Goal: Task Accomplishment & Management: Check status

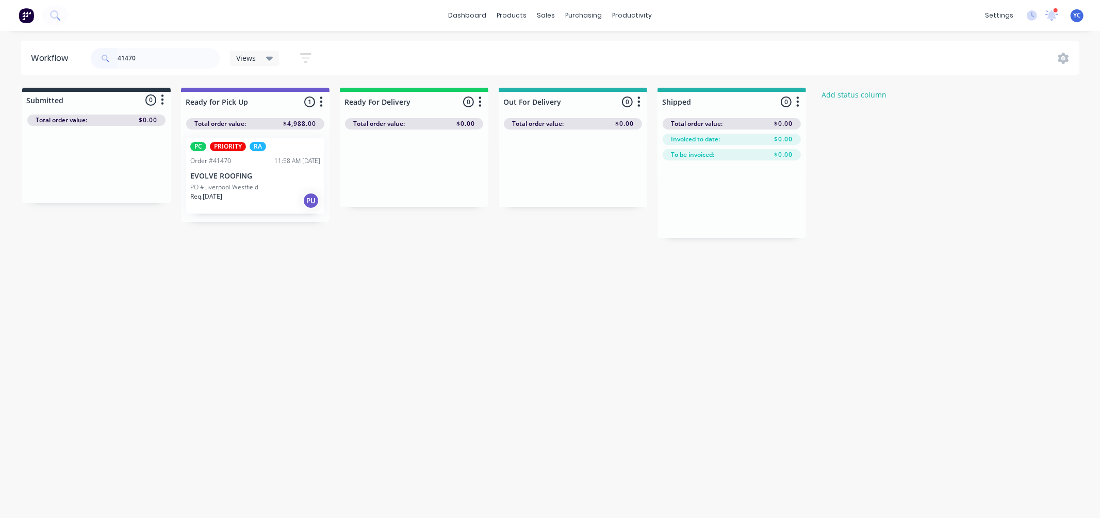
type input "41470"
click at [273, 279] on div "Mark as Picked Up" at bounding box center [288, 283] width 104 height 21
click at [205, 59] on input "41470" at bounding box center [169, 58] width 102 height 21
type input "41625"
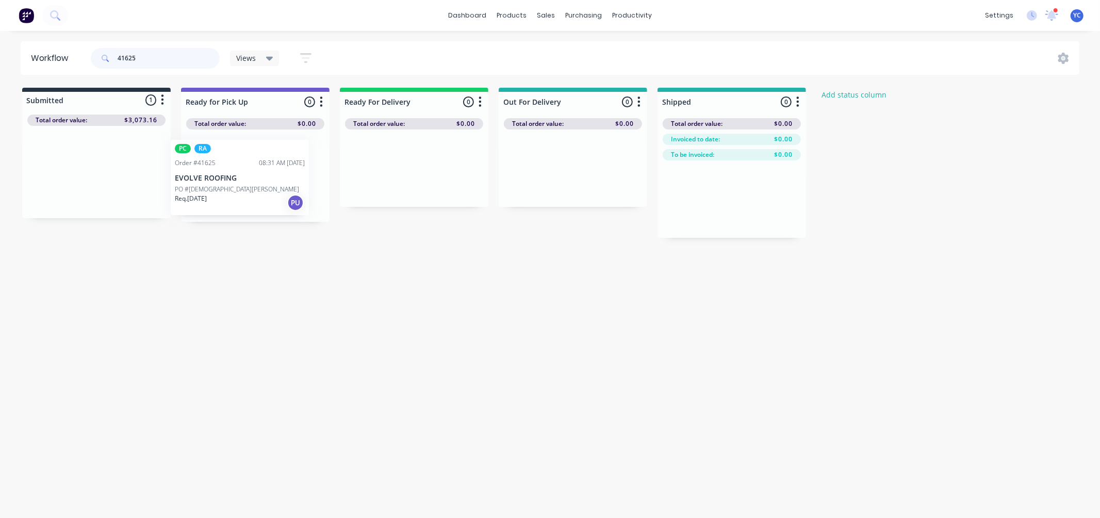
drag, startPoint x: 75, startPoint y: 177, endPoint x: 227, endPoint y: 182, distance: 151.7
click at [228, 183] on div "Submitted 1 Status colour #273444 hex #273444 Save Cancel Summaries Total order…" at bounding box center [553, 163] width 1122 height 150
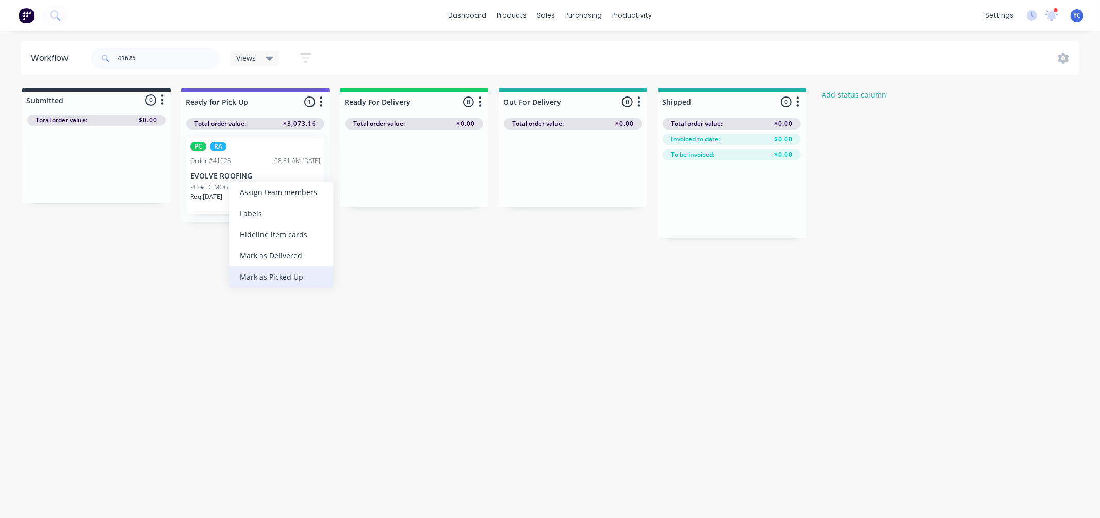
click at [274, 275] on div "Mark as Picked Up" at bounding box center [282, 276] width 104 height 21
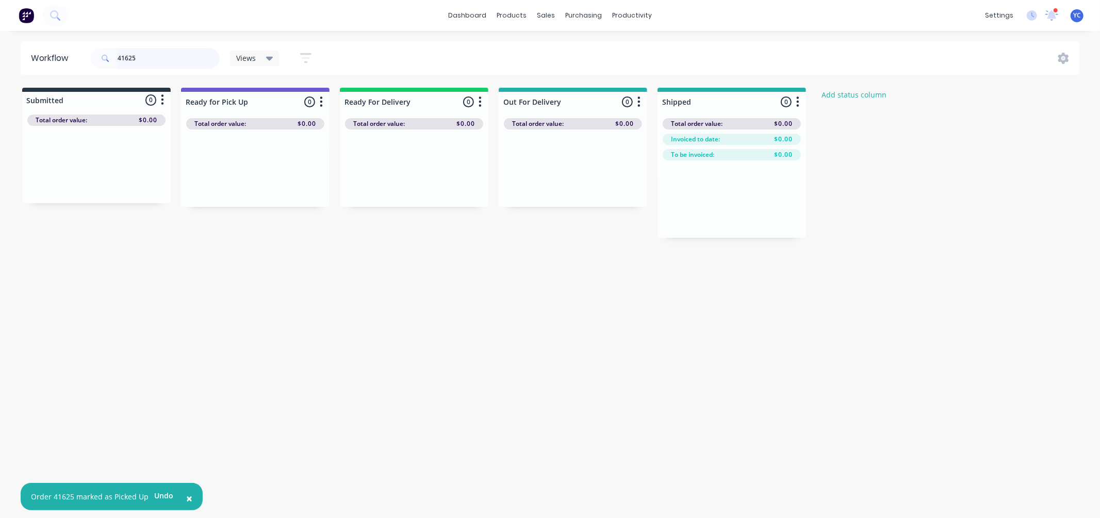
click at [192, 62] on input "41625" at bounding box center [169, 58] width 102 height 21
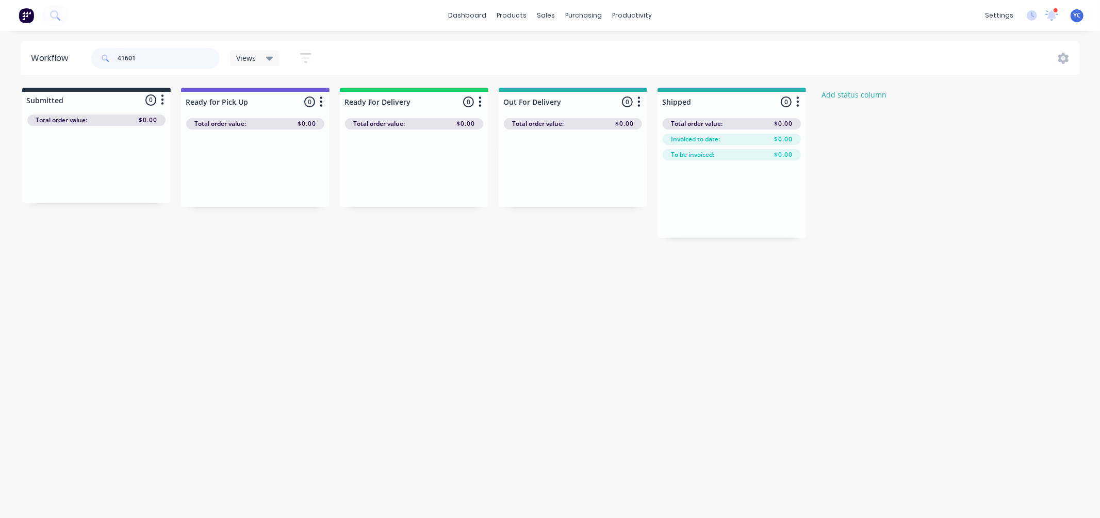
type input "41601"
drag, startPoint x: 106, startPoint y: 170, endPoint x: 258, endPoint y: 173, distance: 152.2
click at [258, 173] on div "Submitted 1 Status colour #273444 hex #273444 Save Cancel Summaries Total order…" at bounding box center [553, 163] width 1122 height 150
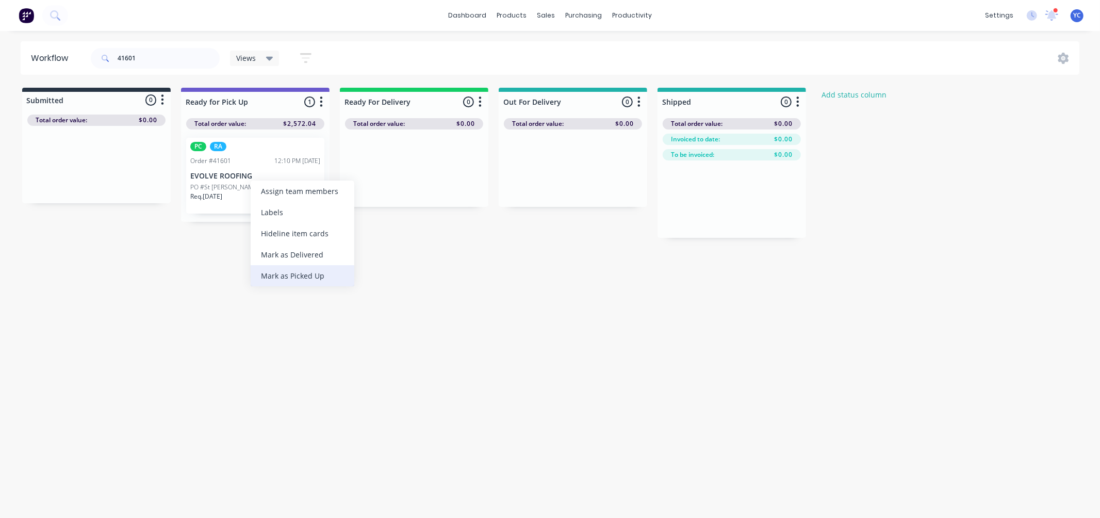
click at [275, 272] on div "Mark as Picked Up" at bounding box center [303, 275] width 104 height 21
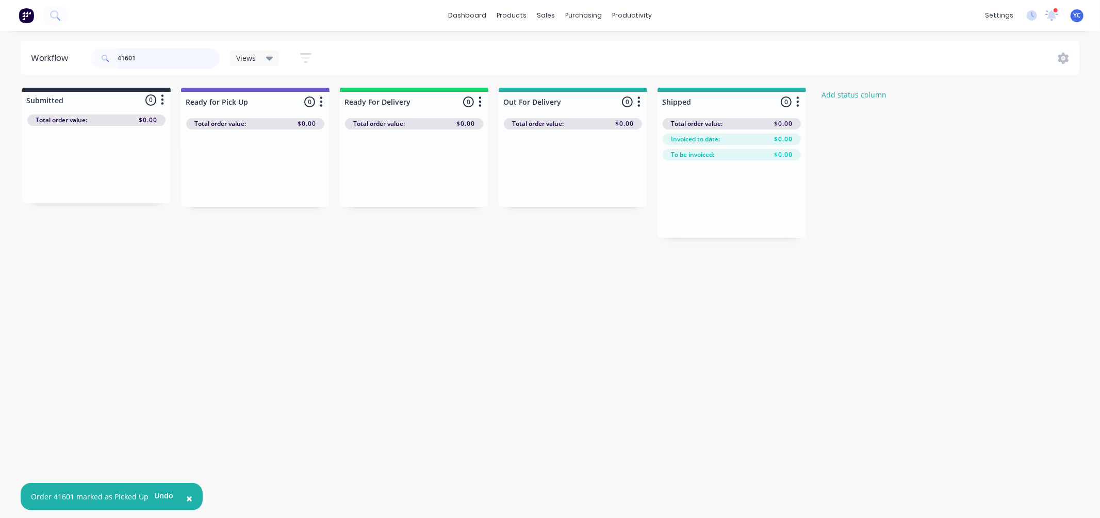
click at [171, 53] on input "41601" at bounding box center [169, 58] width 102 height 21
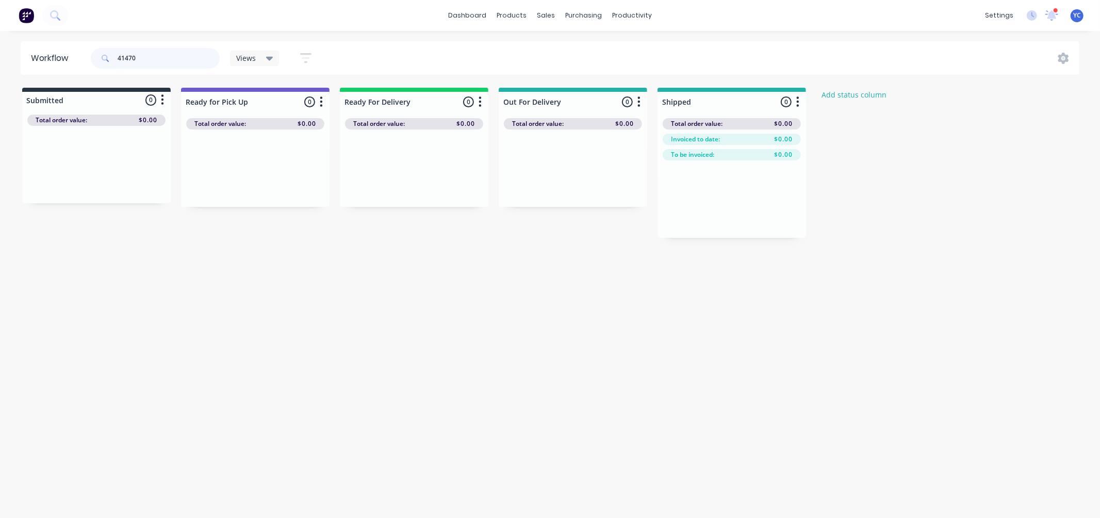
type input "41470"
click at [152, 58] on input "41470" at bounding box center [169, 58] width 102 height 21
type input "41470"
click at [148, 54] on input "41470" at bounding box center [169, 58] width 102 height 21
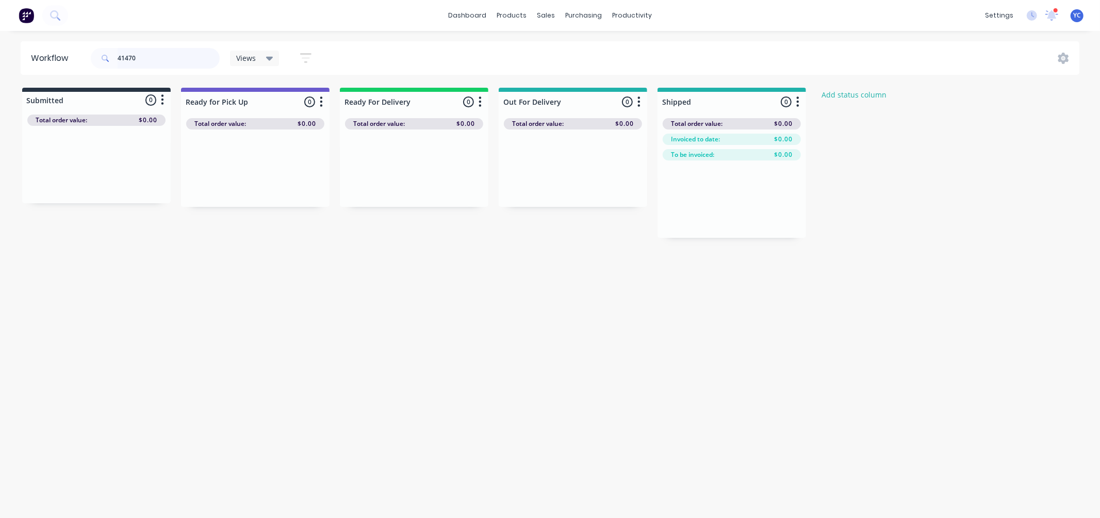
click at [148, 54] on input "41470" at bounding box center [169, 58] width 102 height 21
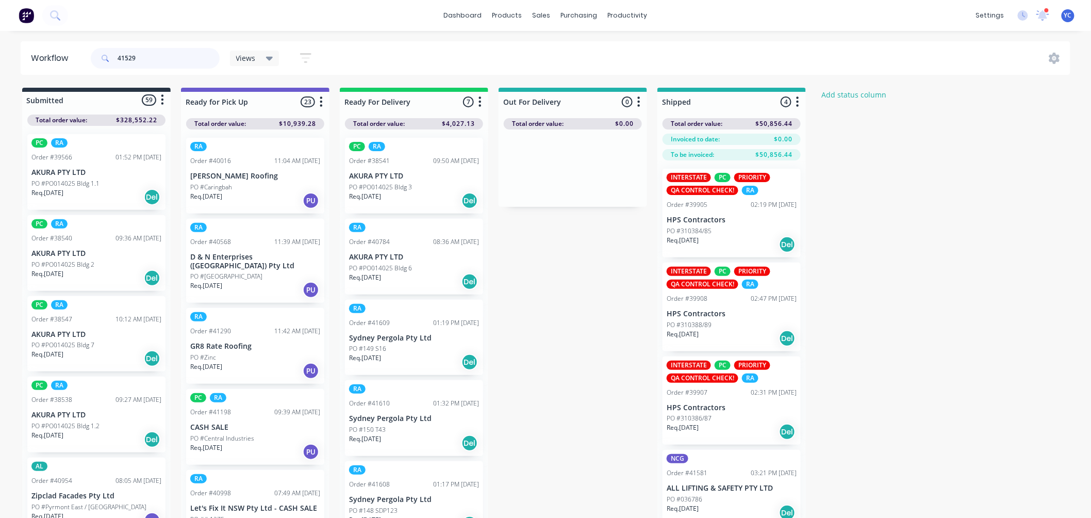
type input "41529"
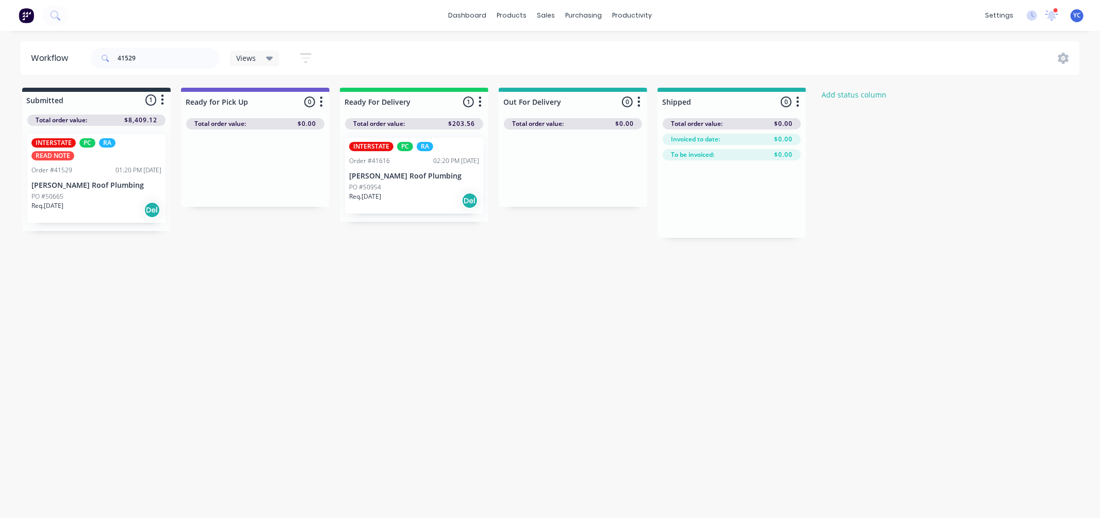
click at [87, 192] on div "PO #50665" at bounding box center [96, 196] width 130 height 9
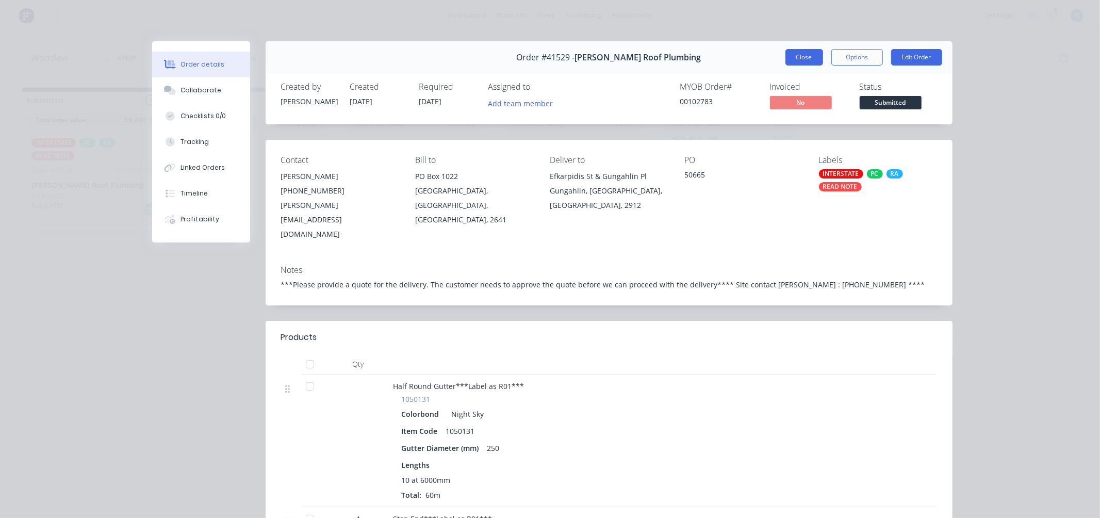
click at [798, 60] on button "Close" at bounding box center [805, 57] width 38 height 17
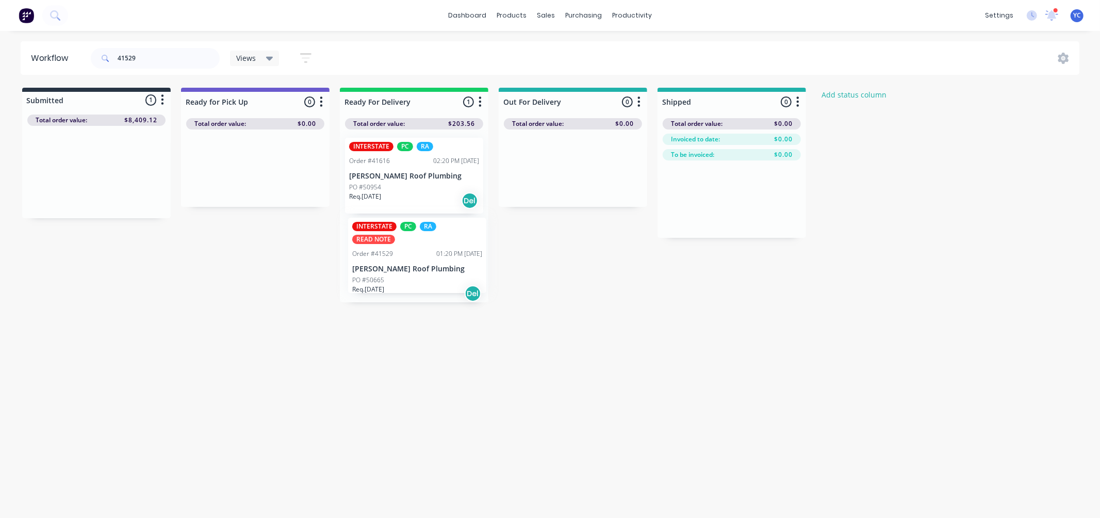
drag, startPoint x: 88, startPoint y: 184, endPoint x: 413, endPoint y: 267, distance: 334.9
click at [413, 267] on div "Submitted 1 Status colour #273444 hex #273444 Save Cancel Summaries Total order…" at bounding box center [553, 195] width 1122 height 215
click at [140, 53] on input "41529" at bounding box center [169, 58] width 102 height 21
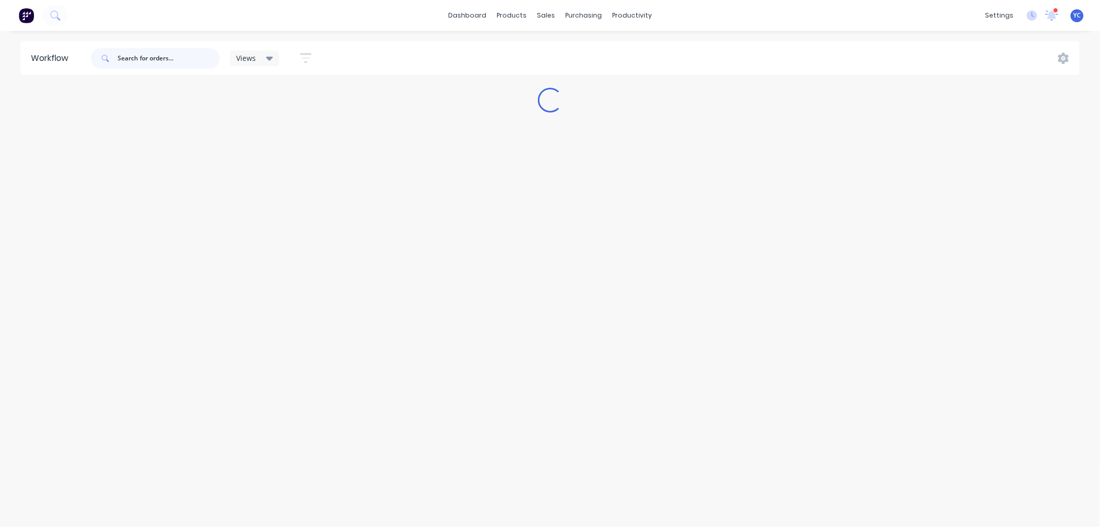
paste input "41642"
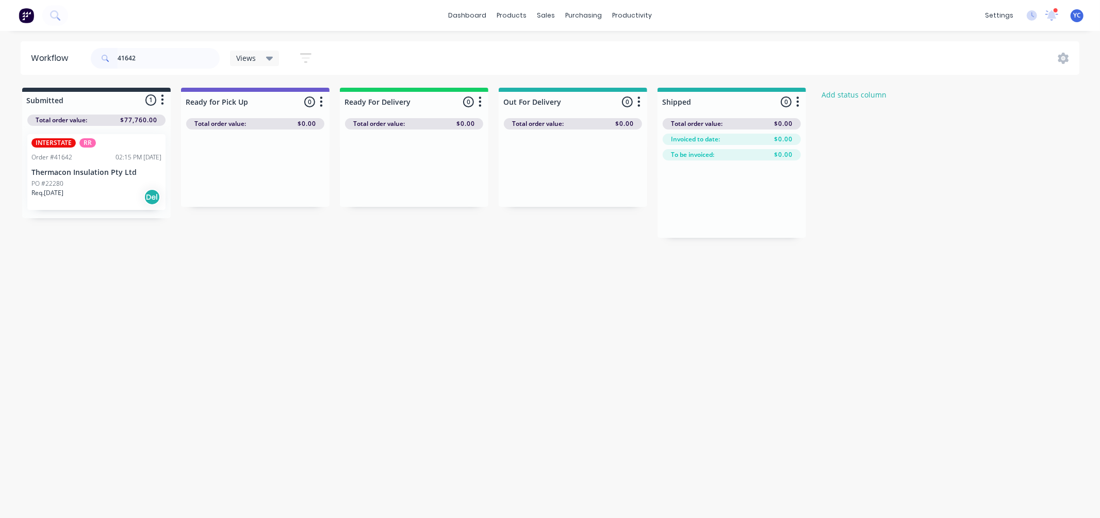
click at [104, 181] on div "PO #22280" at bounding box center [96, 183] width 130 height 9
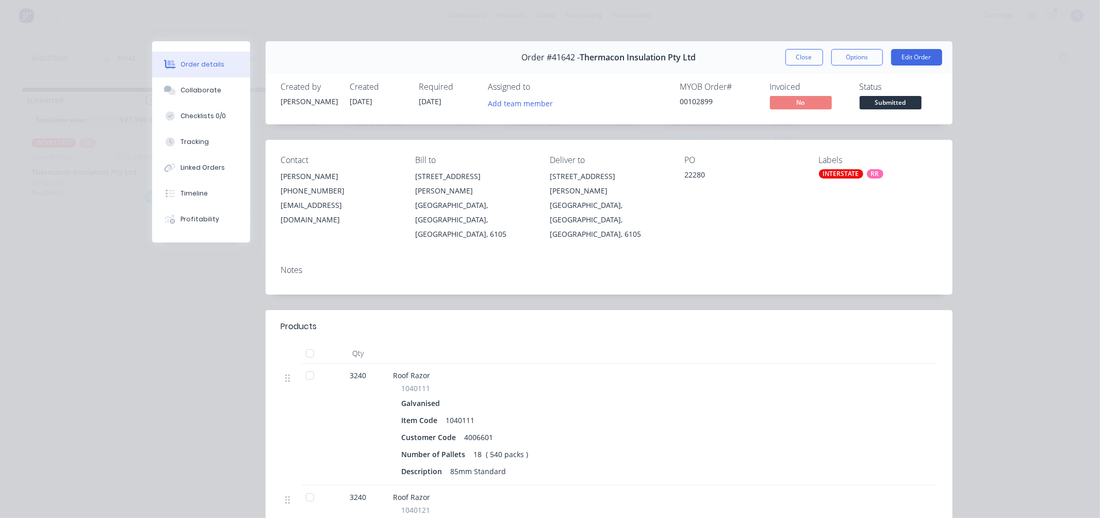
drag, startPoint x: 581, startPoint y: 209, endPoint x: 600, endPoint y: 209, distance: 19.6
click at [574, 208] on div "KEWDALE, Western Australia, Australia, 6105" at bounding box center [609, 219] width 118 height 43
click at [595, 207] on div "Contact Niesha Adena (08) 9353 6033 reception@thermacon.com.au Bill to 16 Hodgs…" at bounding box center [609, 198] width 687 height 117
click at [606, 209] on div "KEWDALE, Western Australia, Australia, 6105" at bounding box center [609, 219] width 118 height 43
click at [787, 59] on button "Close" at bounding box center [805, 57] width 38 height 17
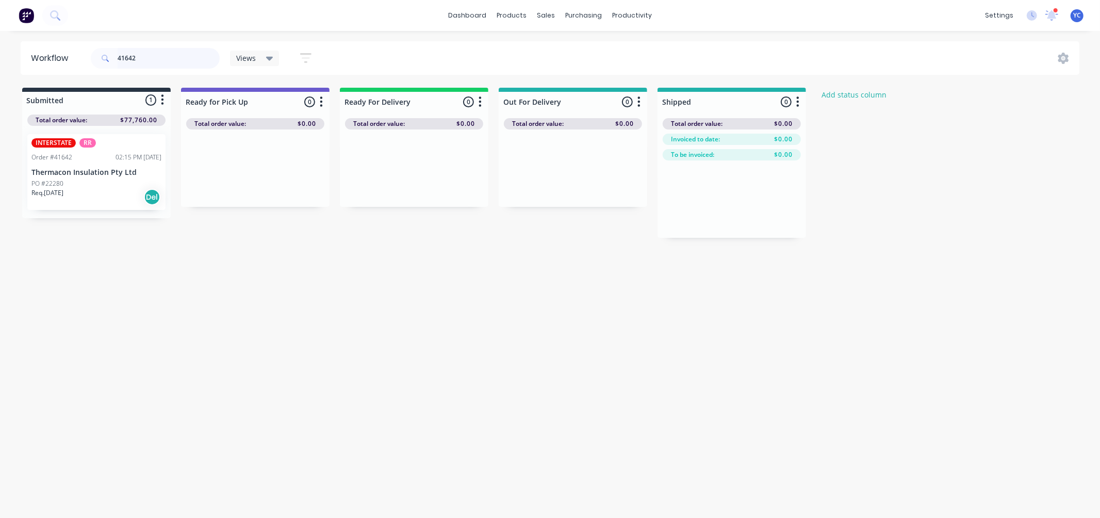
click at [152, 55] on input "41642" at bounding box center [169, 58] width 102 height 21
type input "4164"
click at [112, 60] on div "4164" at bounding box center [155, 58] width 129 height 21
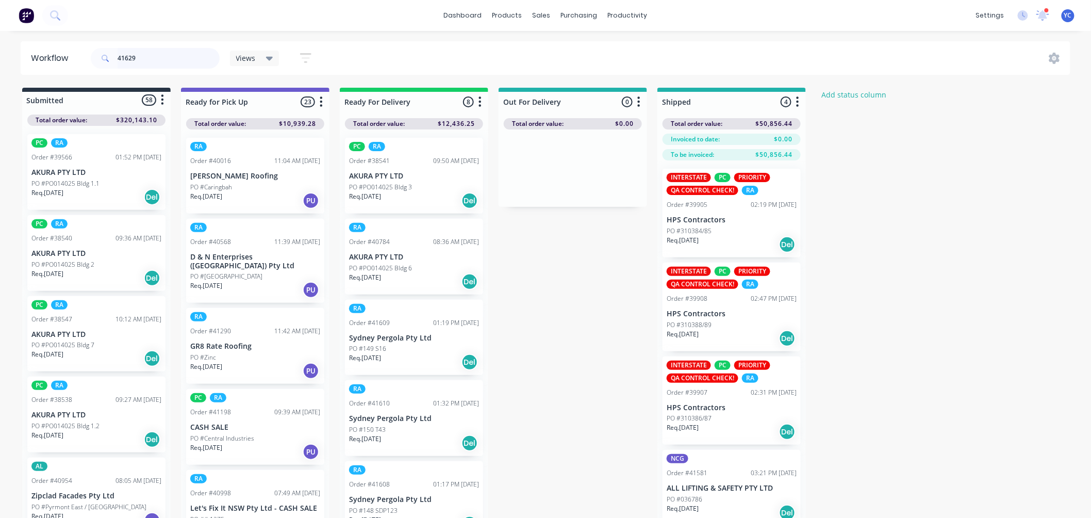
type input "41629"
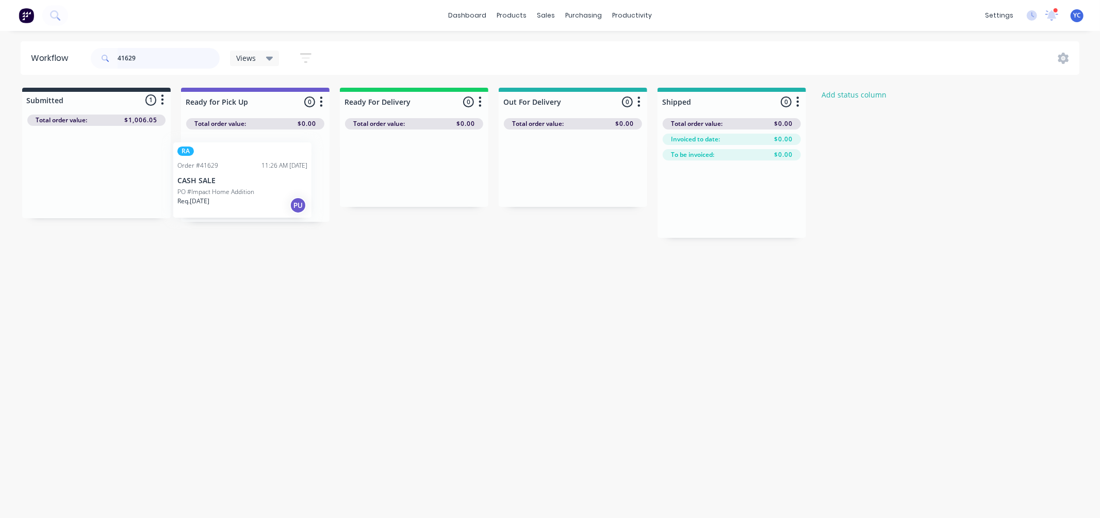
drag, startPoint x: 97, startPoint y: 177, endPoint x: 255, endPoint y: 186, distance: 158.6
click at [255, 186] on div "Submitted 1 Status colour #273444 hex #273444 Save Cancel Summaries Total order…" at bounding box center [553, 163] width 1122 height 150
click at [154, 60] on input "41629" at bounding box center [169, 58] width 102 height 21
paste input "41642"
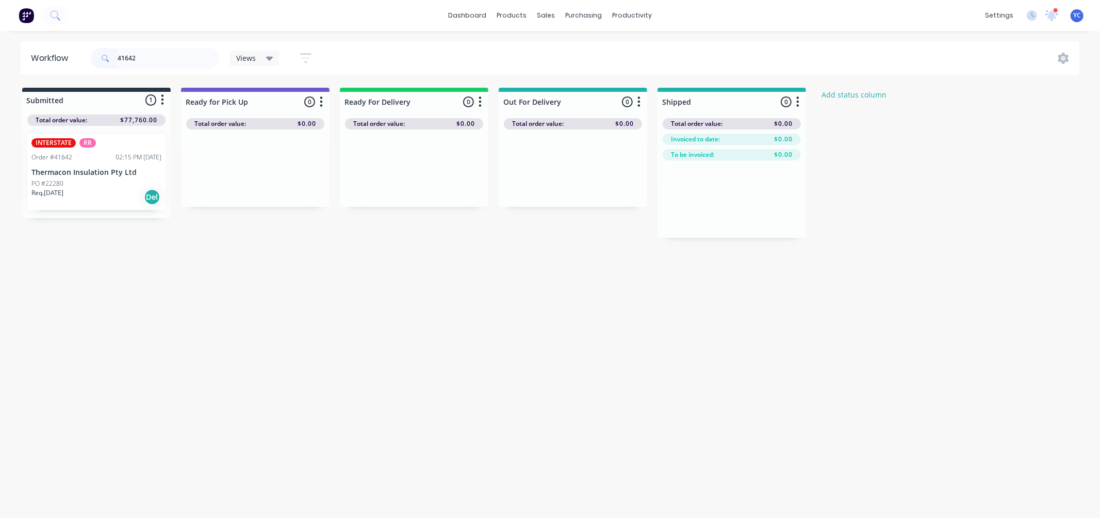
click at [126, 169] on p "Thermacon Insulation Pty Ltd" at bounding box center [96, 172] width 130 height 9
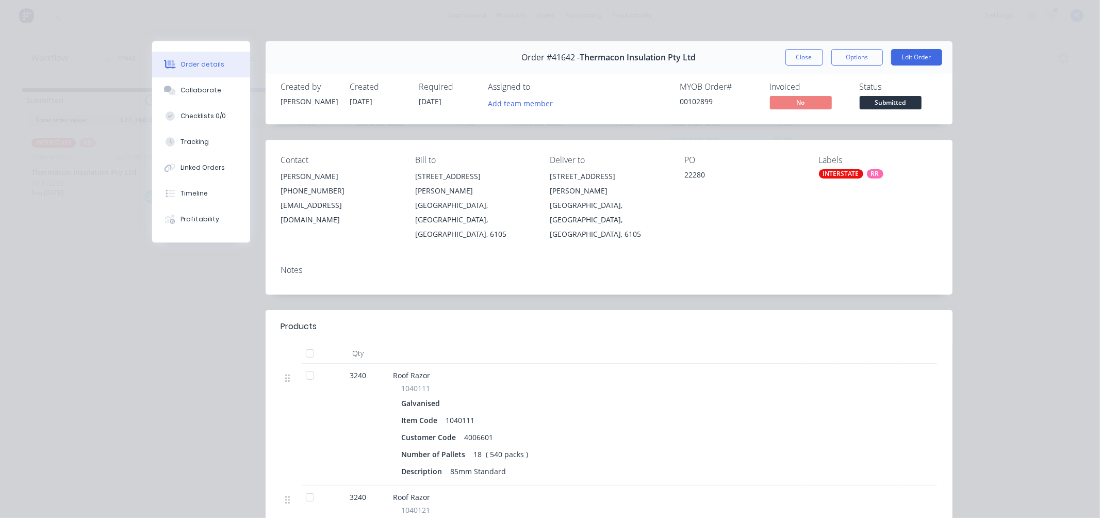
drag, startPoint x: 413, startPoint y: 99, endPoint x: 445, endPoint y: 104, distance: 32.0
click at [445, 104] on div "Created by Angela Created 10/09/25 Required 01/10/25 Assigned to Add team member" at bounding box center [436, 97] width 311 height 30
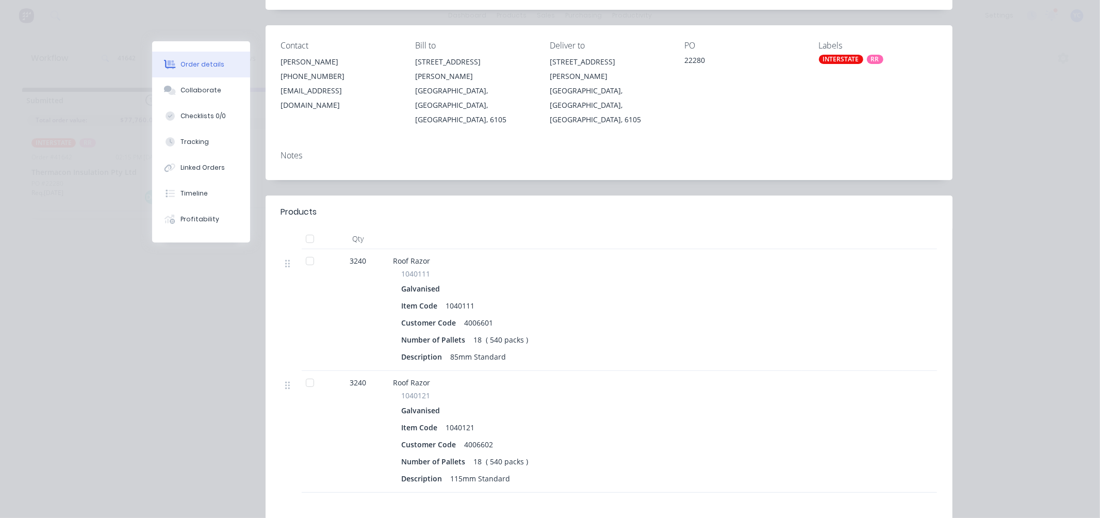
drag, startPoint x: 476, startPoint y: 431, endPoint x: 609, endPoint y: 4, distance: 447.2
click at [472, 454] on div "18 ( 540 packs )" at bounding box center [501, 461] width 63 height 15
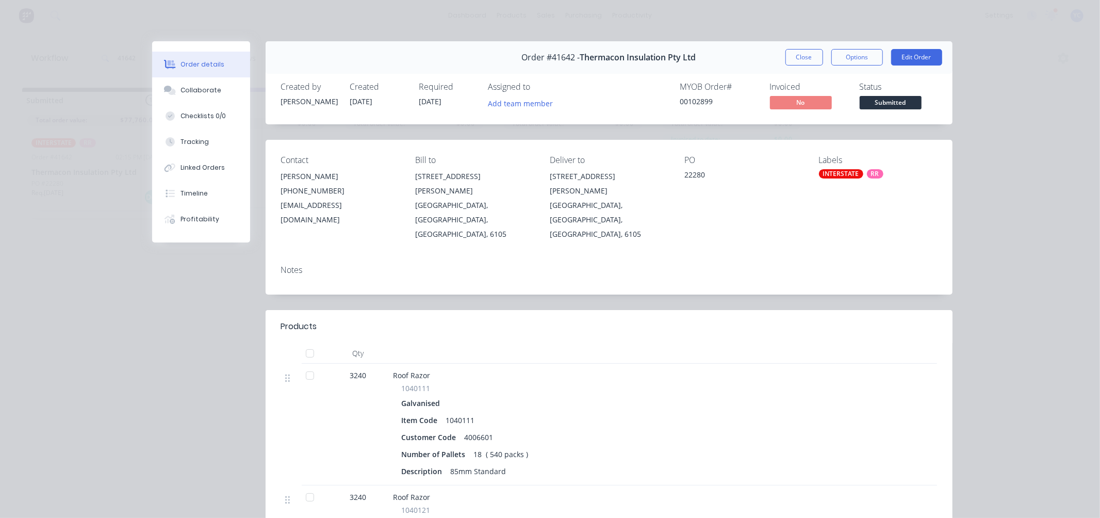
drag, startPoint x: 414, startPoint y: 100, endPoint x: 457, endPoint y: 104, distance: 42.5
click at [457, 104] on div "Required 01/10/25" at bounding box center [447, 97] width 57 height 30
click at [419, 102] on span "[DATE]" at bounding box center [430, 101] width 23 height 10
drag, startPoint x: 415, startPoint y: 102, endPoint x: 449, endPoint y: 105, distance: 34.2
click at [449, 105] on div "Required 01/10/25" at bounding box center [447, 97] width 57 height 30
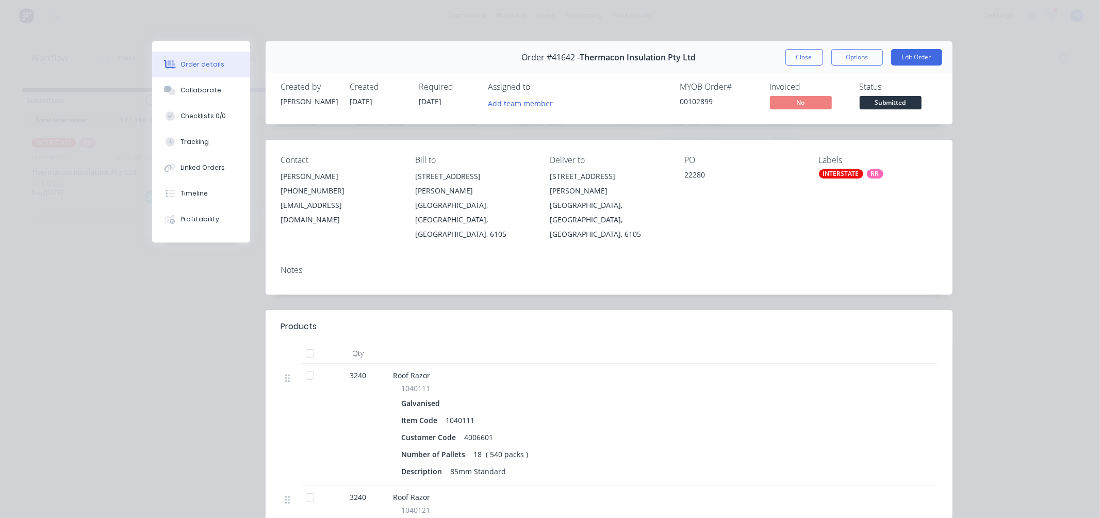
click at [441, 105] on span "[DATE]" at bounding box center [430, 101] width 23 height 10
drag, startPoint x: 445, startPoint y: 102, endPoint x: 416, endPoint y: 104, distance: 29.0
click at [419, 104] on span "[DATE]" at bounding box center [430, 101] width 23 height 10
click at [432, 207] on div "KEWDALE, Western Australia, Australia, 6105" at bounding box center [474, 219] width 118 height 43
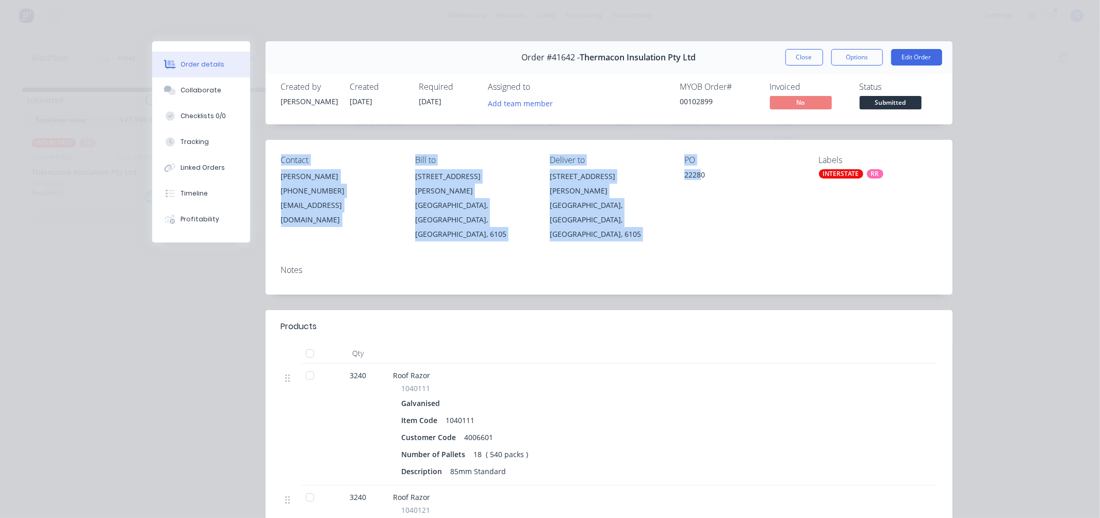
drag, startPoint x: 695, startPoint y: 166, endPoint x: 698, endPoint y: 177, distance: 11.8
click at [698, 177] on div "Contact Niesha Adena (08) 9353 6033 reception@thermacon.com.au Bill to 16 Hodgs…" at bounding box center [609, 198] width 687 height 117
click at [612, 179] on div "16 Hodgson Way" at bounding box center [609, 183] width 118 height 29
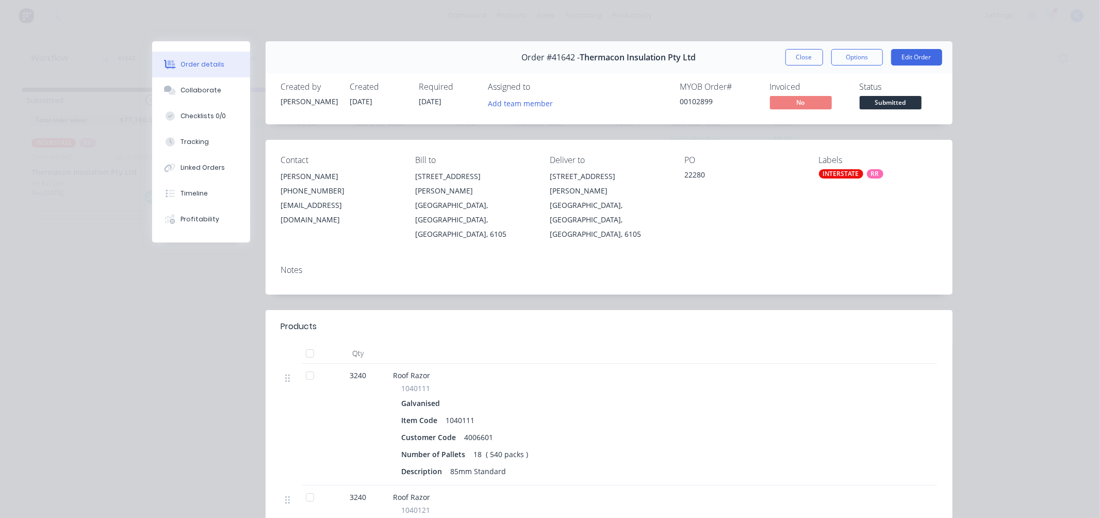
drag, startPoint x: 415, startPoint y: 101, endPoint x: 447, endPoint y: 100, distance: 32.0
click at [447, 100] on div "Required 01/10/25" at bounding box center [447, 97] width 57 height 30
click at [556, 56] on span "Order #41642 -" at bounding box center [551, 58] width 58 height 10
copy span "41642"
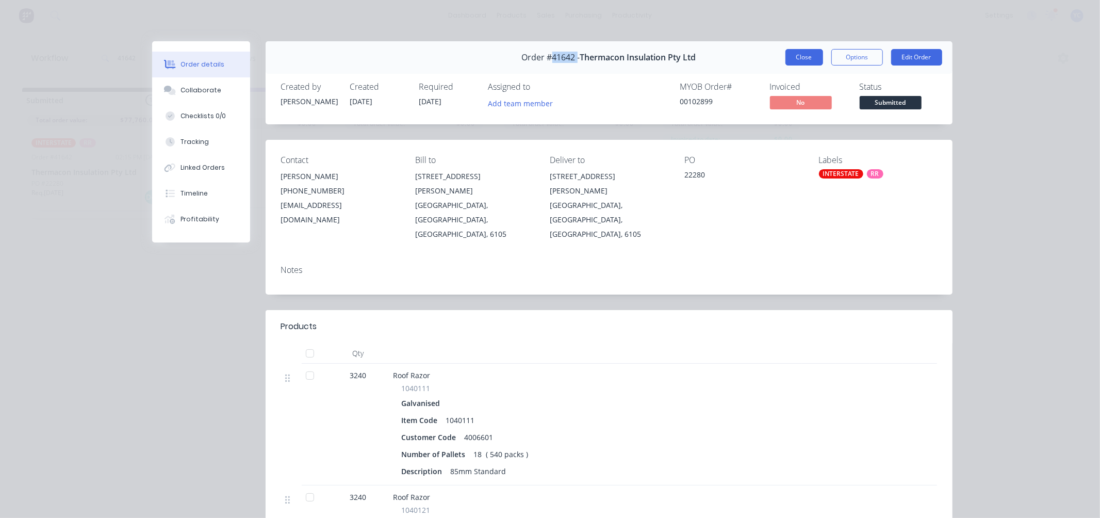
click at [794, 55] on button "Close" at bounding box center [805, 57] width 38 height 17
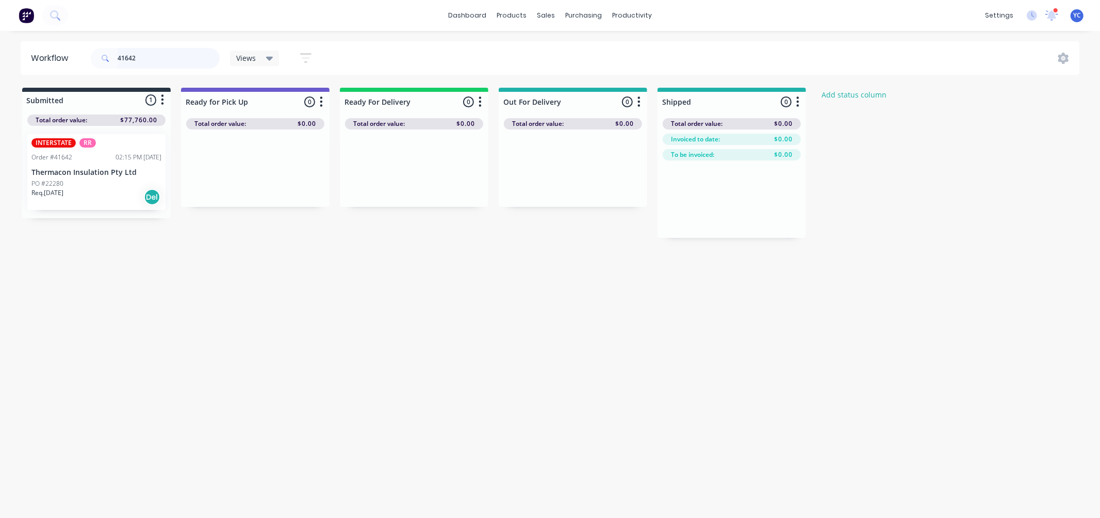
click at [143, 59] on input "41642" at bounding box center [169, 58] width 102 height 21
click at [144, 59] on input "41642" at bounding box center [169, 58] width 102 height 21
type input "41584"
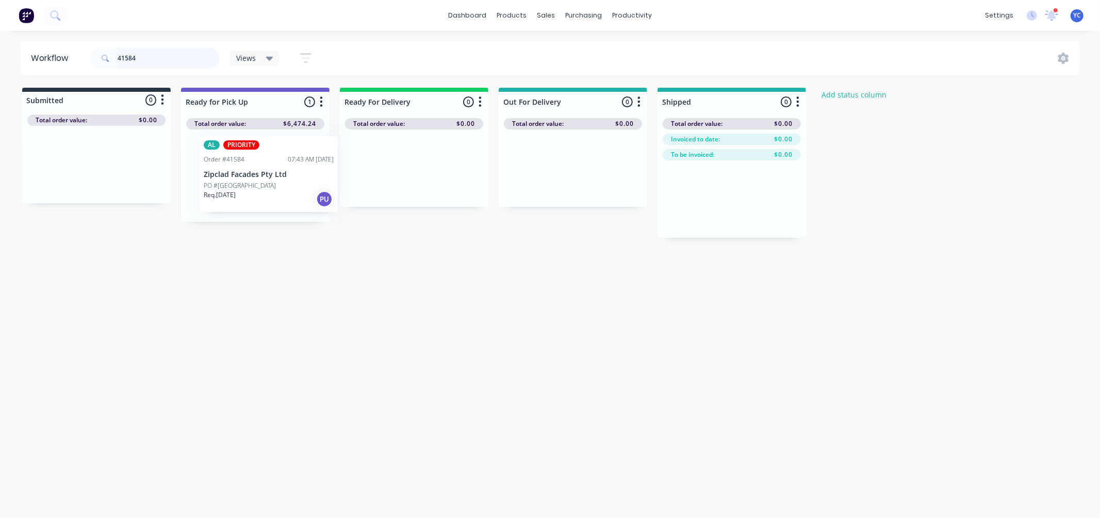
drag, startPoint x: 250, startPoint y: 181, endPoint x: 268, endPoint y: 180, distance: 18.6
click at [268, 180] on div "AL PRIORITY Order #41584 07:43 AM 09/09/25 Zipclad Facades Pty Ltd PO #Macarthu…" at bounding box center [255, 175] width 149 height 92
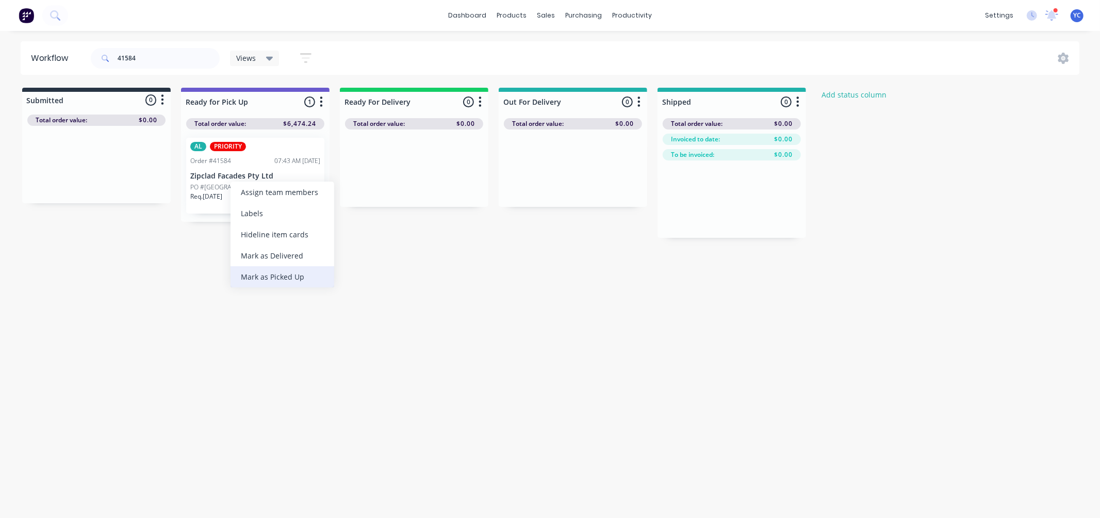
click at [305, 277] on div "Mark as Picked Up" at bounding box center [283, 276] width 104 height 21
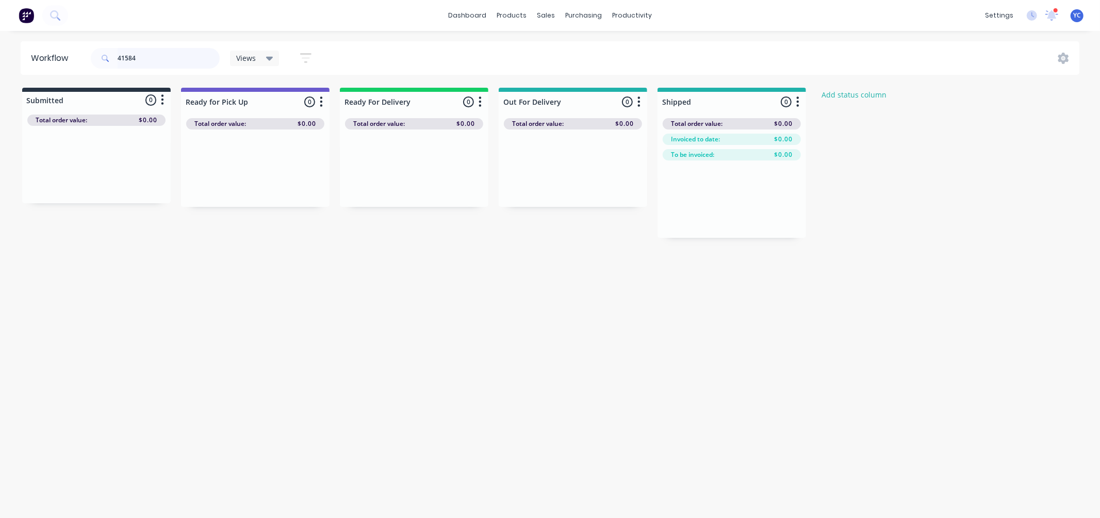
click at [142, 55] on input "41584" at bounding box center [169, 58] width 102 height 21
type input "41599"
click at [260, 280] on div "Mark as Picked Up" at bounding box center [268, 281] width 104 height 21
click at [165, 54] on input "41599" at bounding box center [169, 58] width 102 height 21
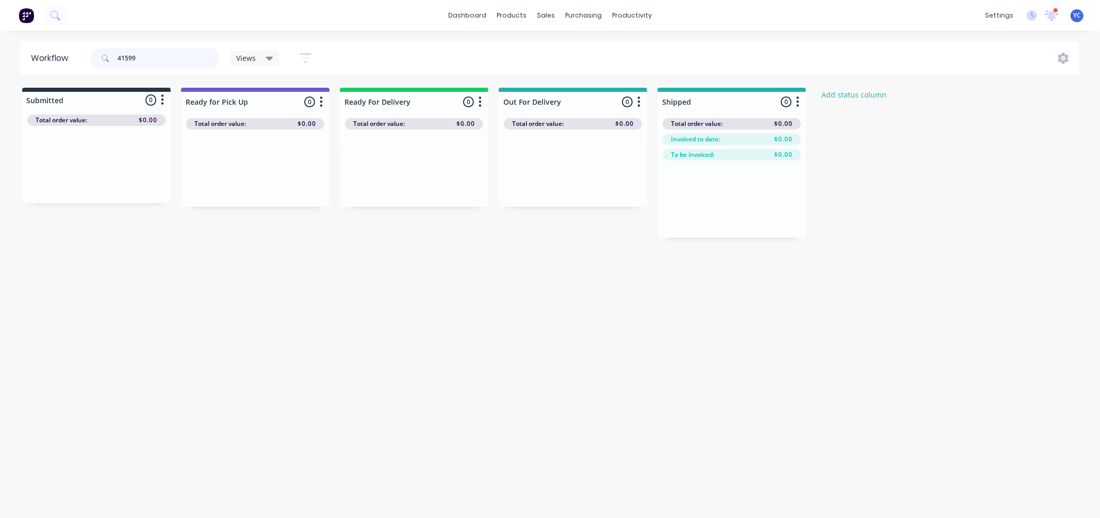
click at [165, 54] on input "41599" at bounding box center [169, 58] width 102 height 21
type input "41611"
drag, startPoint x: 83, startPoint y: 184, endPoint x: 383, endPoint y: 175, distance: 299.8
click at [383, 175] on div "Submitted 1 Status colour #273444 hex #273444 Save Cancel Summaries Total order…" at bounding box center [553, 163] width 1122 height 150
click at [184, 57] on input "41611" at bounding box center [169, 58] width 102 height 21
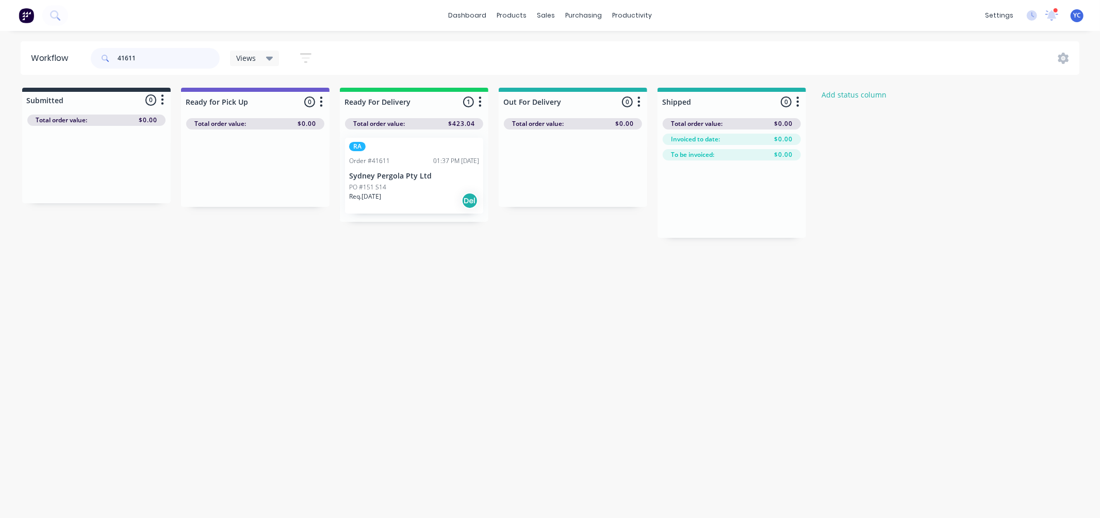
click at [184, 57] on input "41611" at bounding box center [169, 58] width 102 height 21
type input "41598"
drag, startPoint x: 81, startPoint y: 188, endPoint x: 247, endPoint y: 177, distance: 165.4
click at [247, 177] on div "Submitted 1 Status colour #273444 hex #273444 Save Cancel Summaries Total order…" at bounding box center [553, 163] width 1122 height 150
click at [151, 59] on input "41598" at bounding box center [169, 58] width 102 height 21
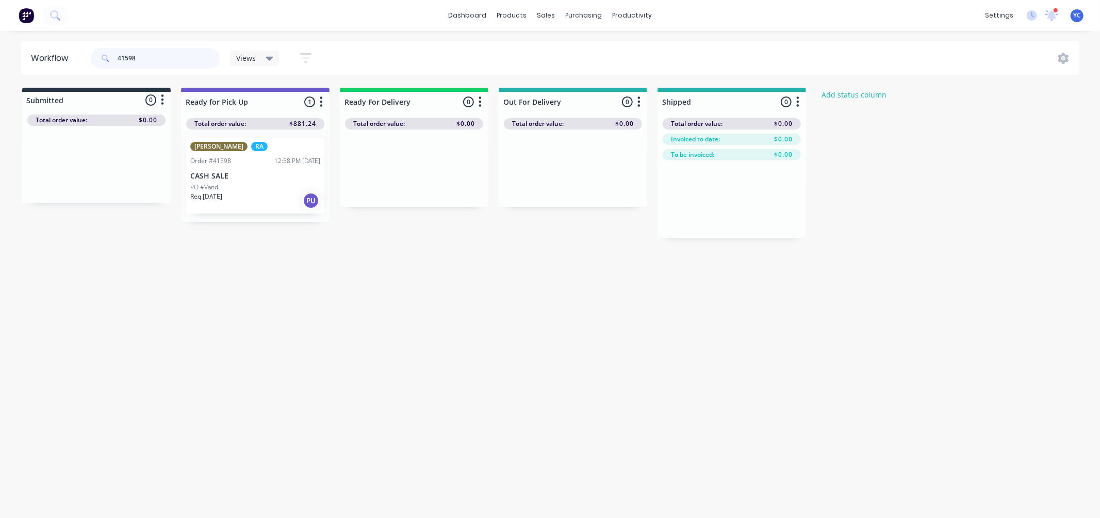
click at [151, 59] on input "41598" at bounding box center [169, 58] width 102 height 21
type input "41631"
drag, startPoint x: 88, startPoint y: 176, endPoint x: 252, endPoint y: 177, distance: 163.5
click at [252, 177] on div "Submitted 1 Status colour #273444 hex #273444 Save Cancel Summaries Total order…" at bounding box center [553, 163] width 1122 height 150
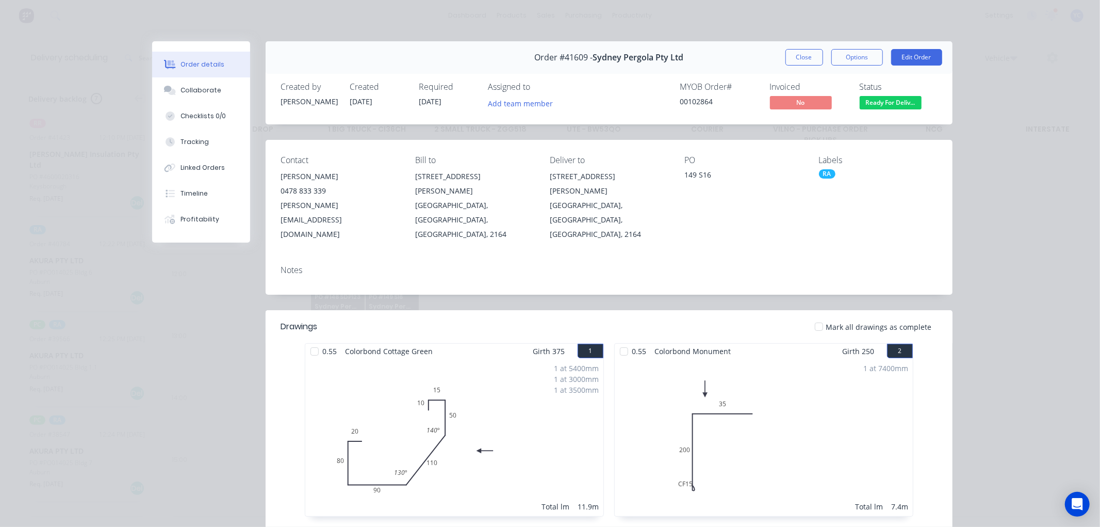
scroll to position [286, 1]
click at [815, 55] on button "Close" at bounding box center [805, 57] width 38 height 17
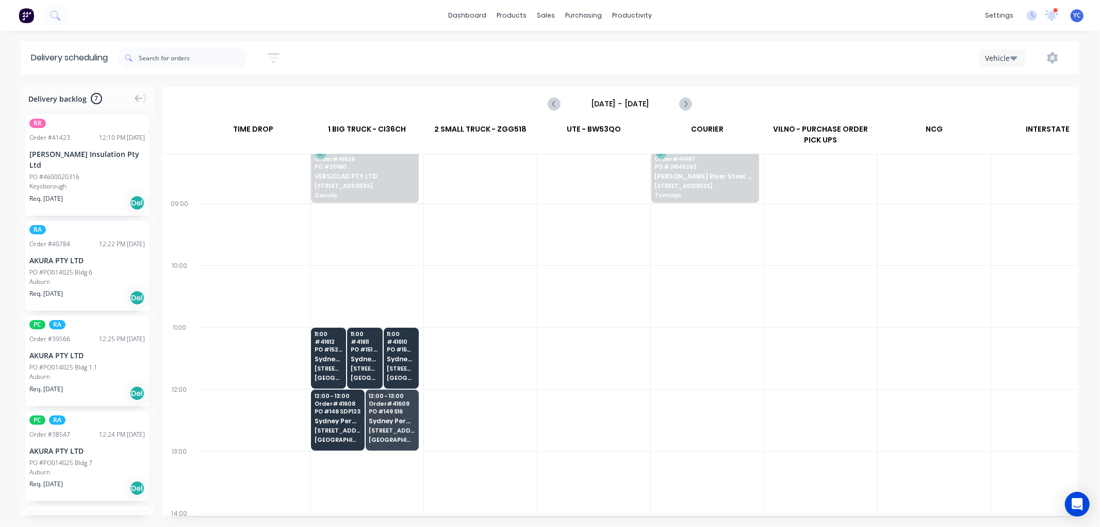
scroll to position [57, 1]
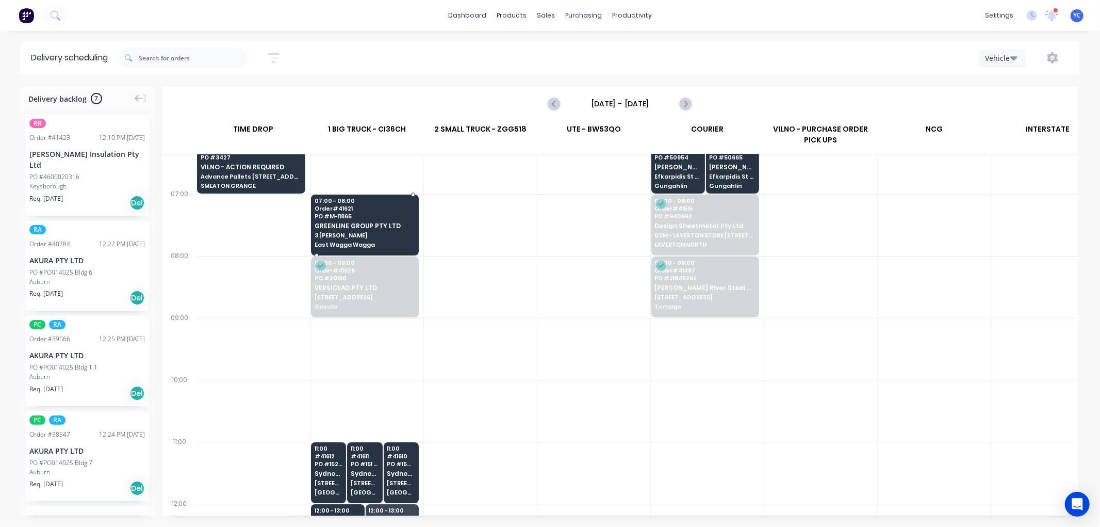
click at [362, 234] on span "3 Dangar Pl" at bounding box center [365, 235] width 100 height 6
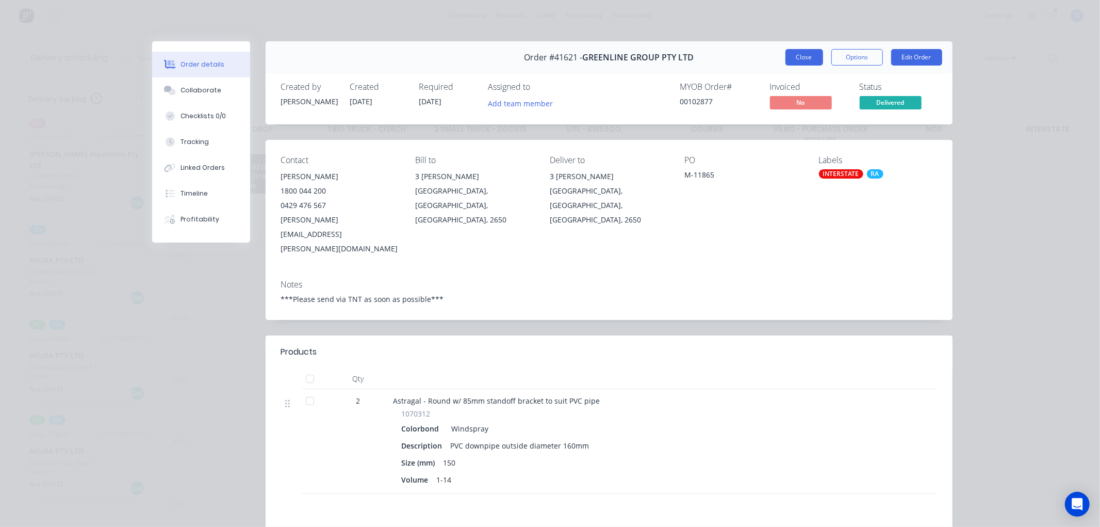
click at [801, 61] on button "Close" at bounding box center [805, 57] width 38 height 17
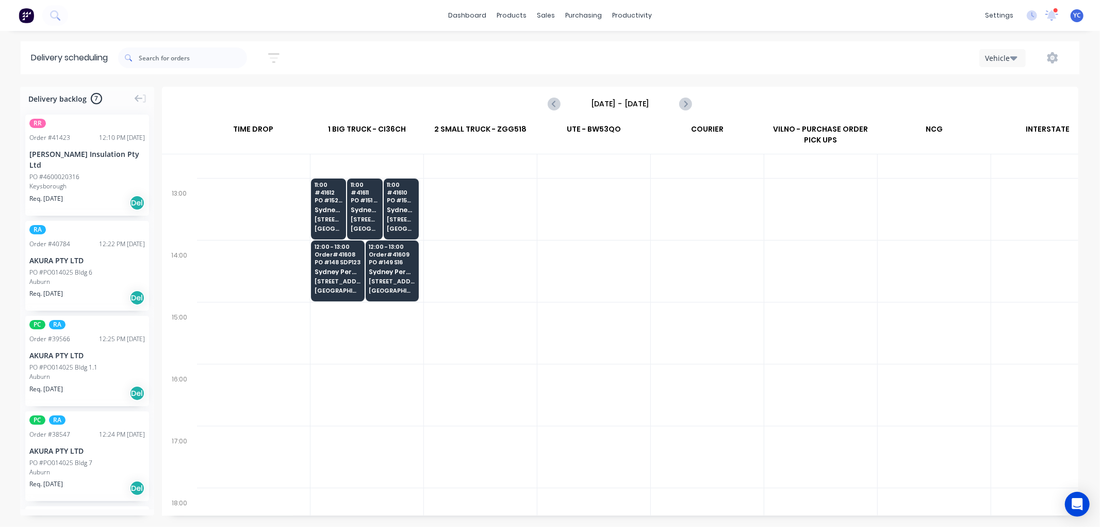
scroll to position [0, 1]
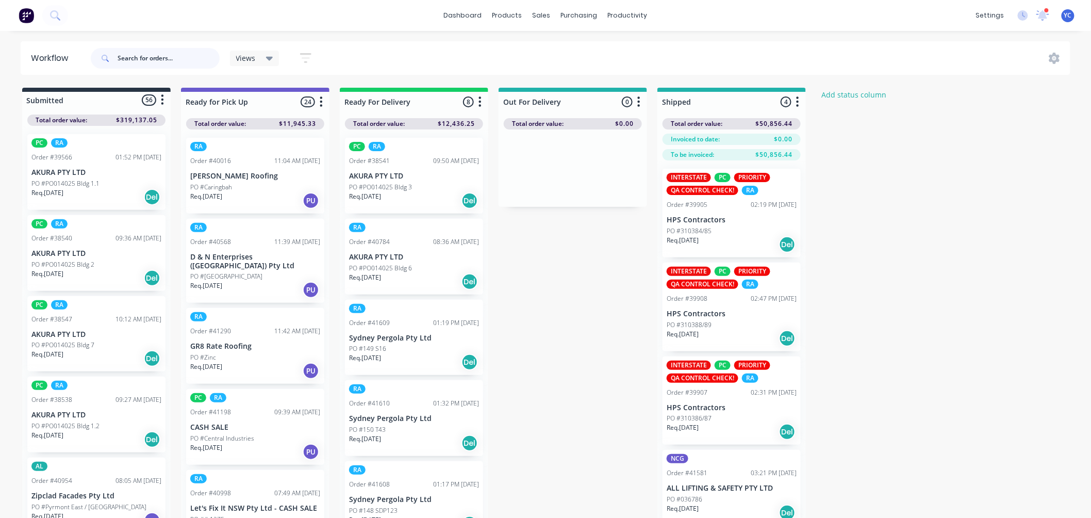
click at [141, 60] on input "text" at bounding box center [169, 58] width 102 height 21
type input "41502"
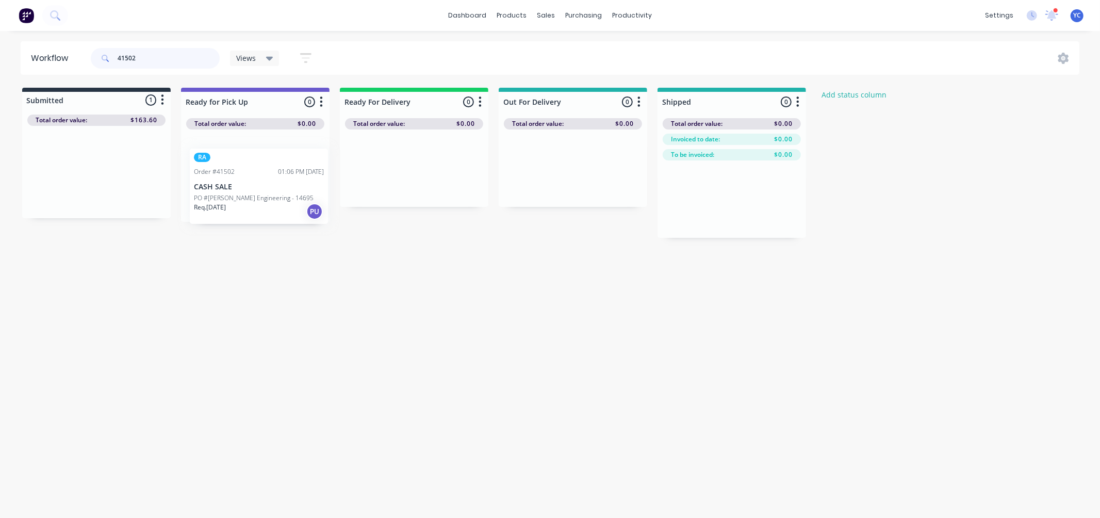
drag, startPoint x: 86, startPoint y: 187, endPoint x: 255, endPoint y: 199, distance: 170.1
click at [256, 200] on div "Submitted 1 Status colour #273444 hex #273444 Save Cancel Summaries Total order…" at bounding box center [553, 163] width 1122 height 150
click at [161, 63] on input "41502" at bounding box center [169, 58] width 102 height 21
drag, startPoint x: 164, startPoint y: 59, endPoint x: 68, endPoint y: 40, distance: 97.7
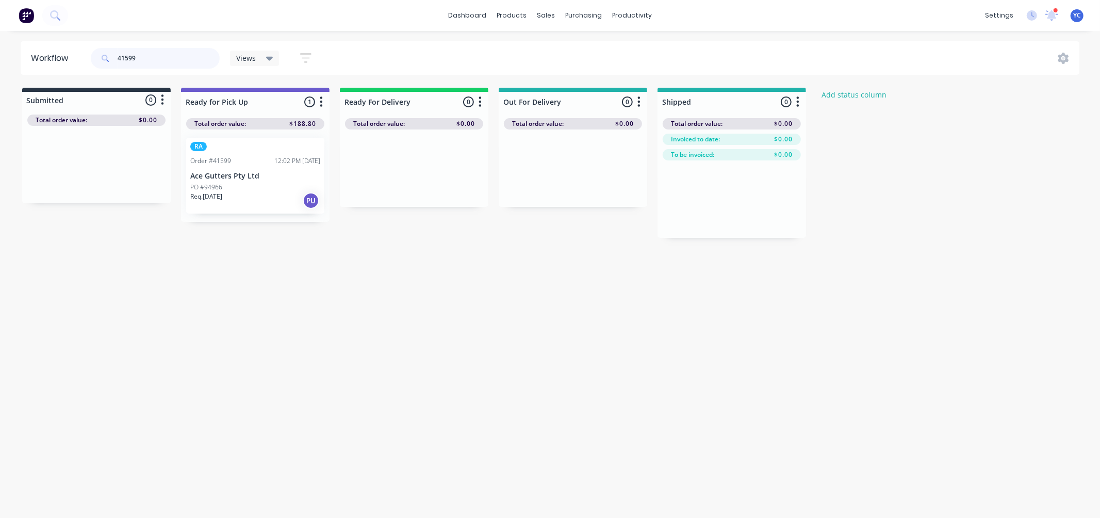
click at [69, 45] on header "Workflow 41599 Views Save new view None (Default) edit AL edit ALL edit BB & TH…" at bounding box center [550, 58] width 1059 height 34
type input "ace gutters"
click at [70, 183] on div "PO #94995" at bounding box center [96, 183] width 130 height 9
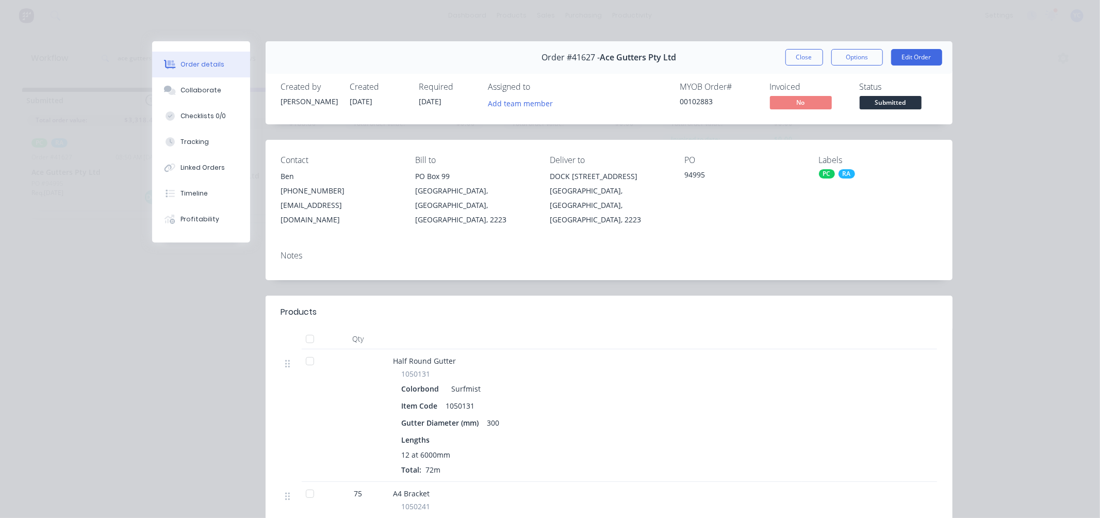
drag, startPoint x: 407, startPoint y: 101, endPoint x: 448, endPoint y: 104, distance: 40.4
click at [448, 104] on div "Created by [PERSON_NAME] Created [DATE] Required [DATE] Assigned to Add team me…" at bounding box center [436, 97] width 311 height 30
click at [788, 57] on button "Close" at bounding box center [805, 57] width 38 height 17
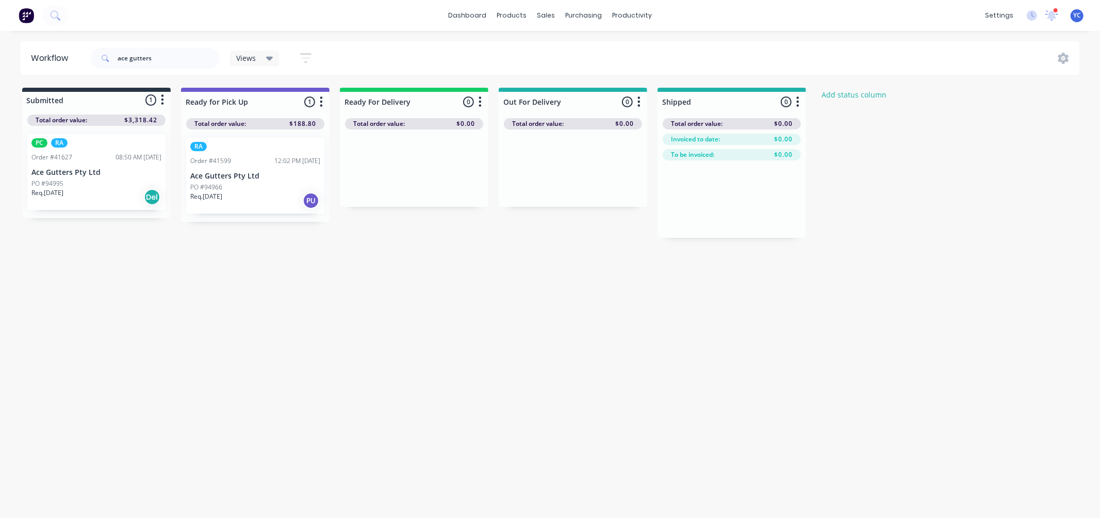
click at [192, 181] on p "Ace Gutters Pty Ltd" at bounding box center [255, 176] width 130 height 9
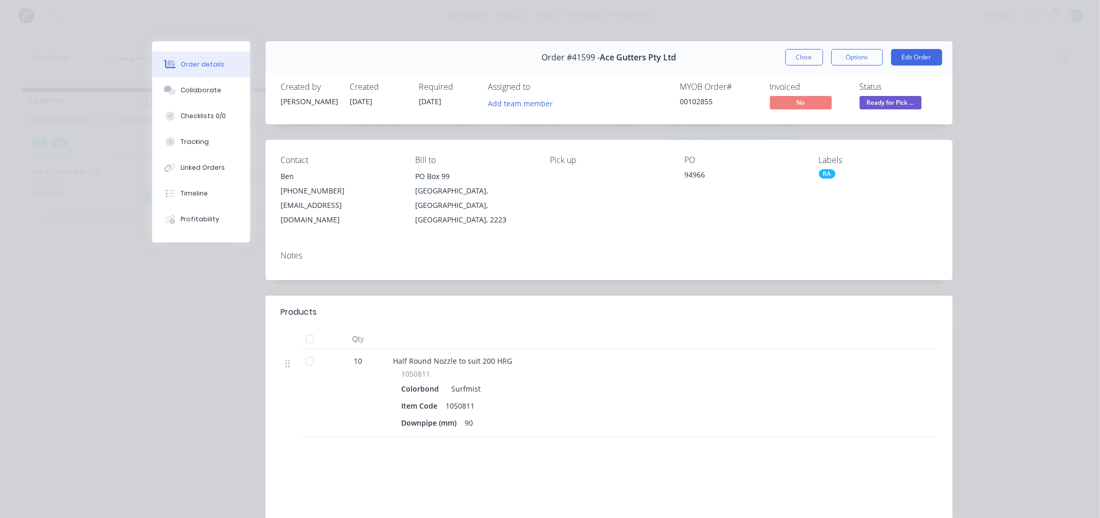
click at [414, 94] on div "Created by [PERSON_NAME] Created [DATE] Required [DATE] Assigned to Add team me…" at bounding box center [436, 97] width 311 height 30
drag, startPoint x: 414, startPoint y: 94, endPoint x: 458, endPoint y: 105, distance: 45.7
click at [458, 105] on div "Created by [PERSON_NAME] Created [DATE] Required [DATE] Assigned to Add team me…" at bounding box center [436, 97] width 311 height 30
drag, startPoint x: 342, startPoint y: 347, endPoint x: 492, endPoint y: 349, distance: 149.6
click at [492, 349] on div "10 Half Round Nozzle to suit 200 HRG 1050811 Colorbond Surfmist Item Code 10508…" at bounding box center [609, 393] width 656 height 88
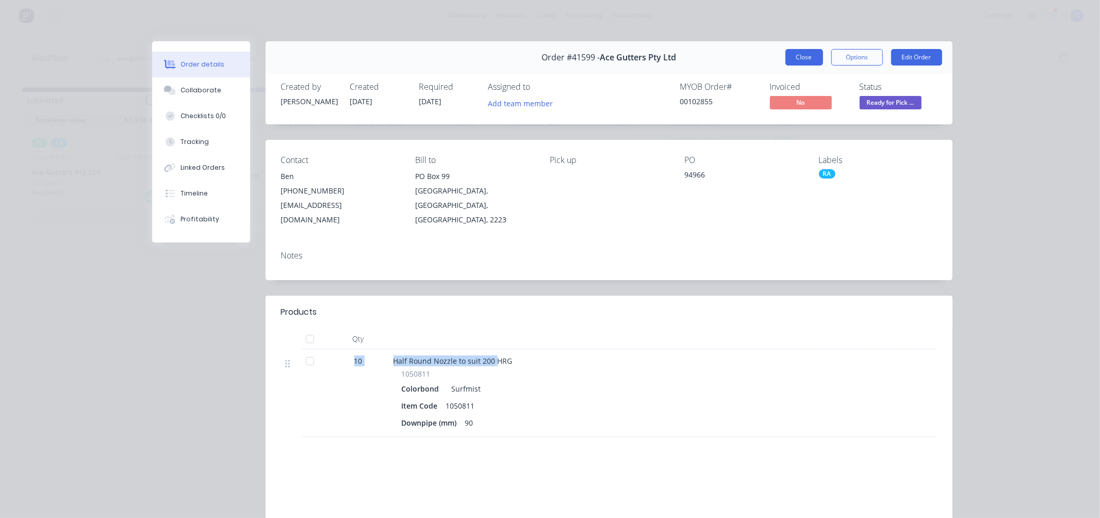
click at [796, 56] on button "Close" at bounding box center [805, 57] width 38 height 17
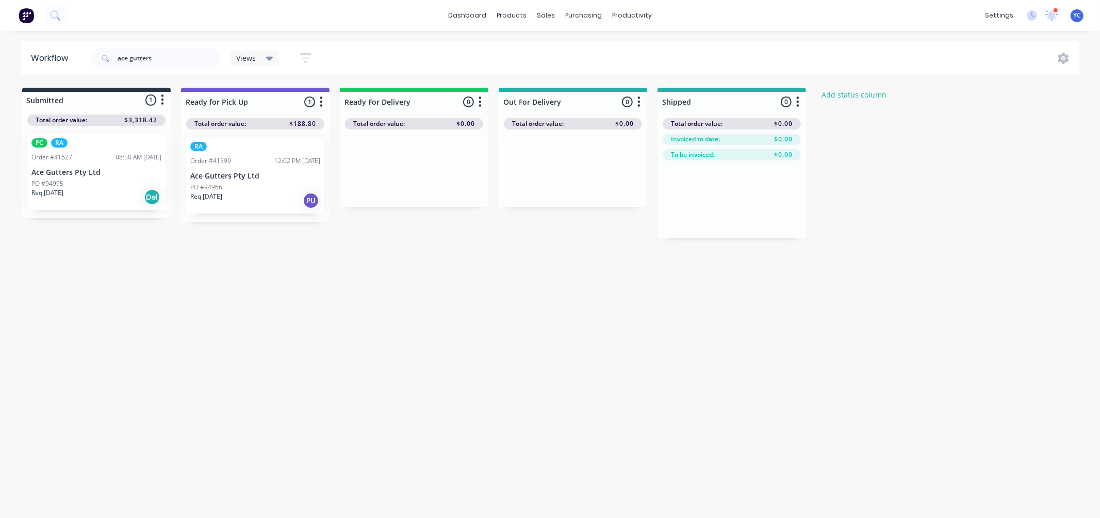
click at [80, 174] on p "Ace Gutters Pty Ltd" at bounding box center [96, 172] width 130 height 9
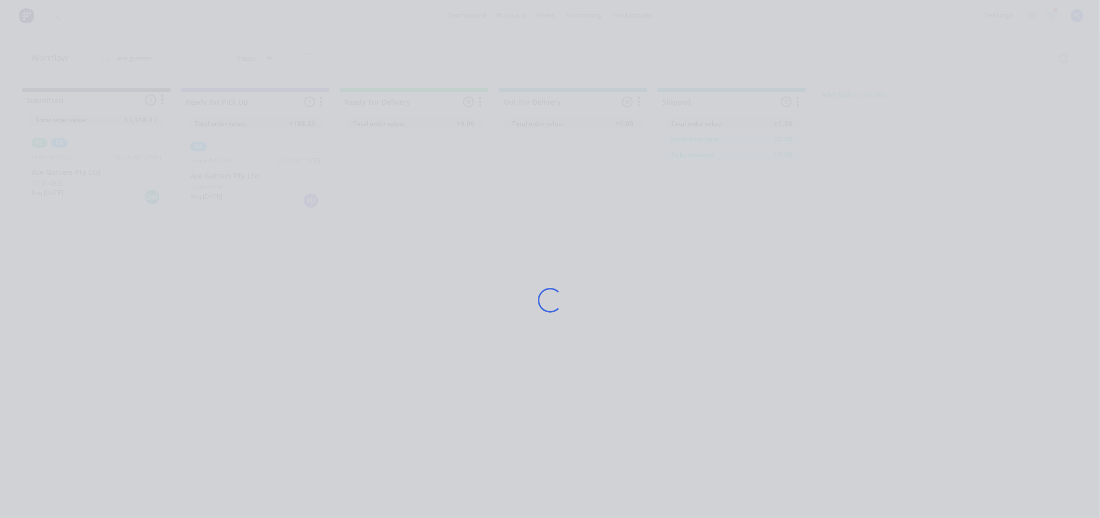
click at [79, 169] on div "Loading..." at bounding box center [550, 259] width 1100 height 518
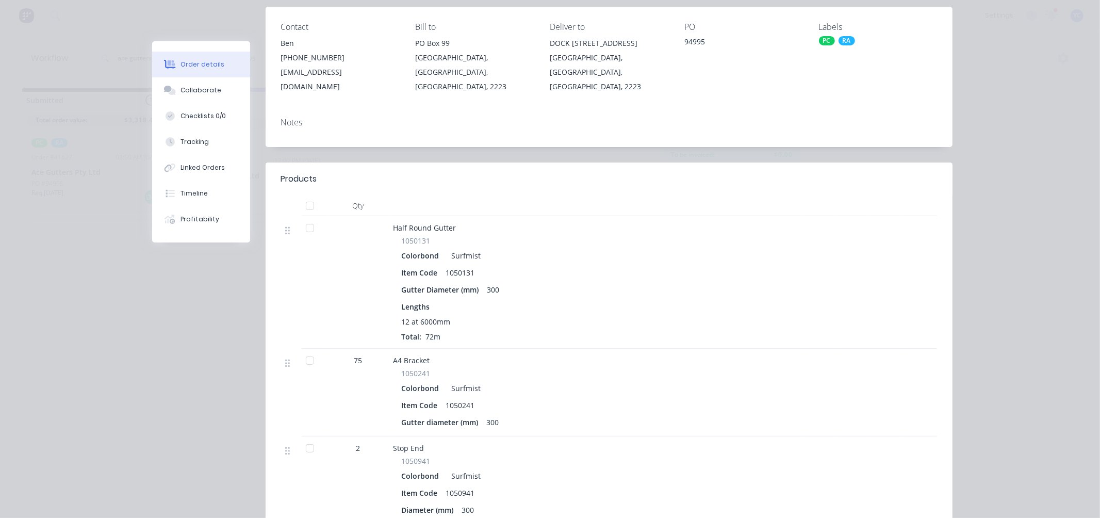
scroll to position [172, 0]
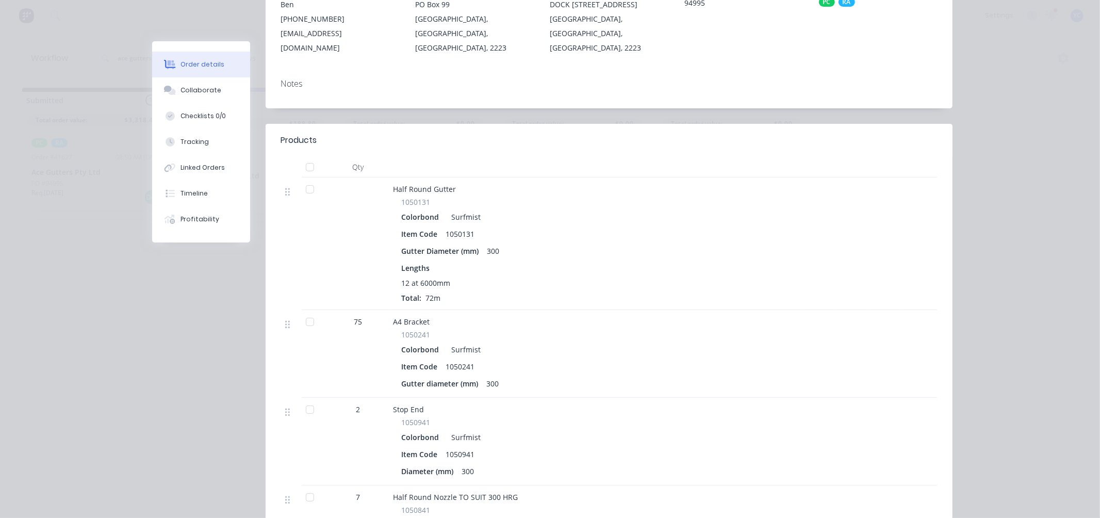
click at [364, 225] on div at bounding box center [359, 243] width 62 height 133
drag, startPoint x: 390, startPoint y: 268, endPoint x: 460, endPoint y: 273, distance: 69.3
click at [460, 273] on div "1050131 Colorbond Surfmist Item Code 1050131 Gutter Diameter (mm) 300 Lengths 1…" at bounding box center [596, 250] width 404 height 107
drag, startPoint x: 346, startPoint y: 305, endPoint x: 362, endPoint y: 306, distance: 15.5
click at [362, 316] on div "75" at bounding box center [359, 321] width 54 height 11
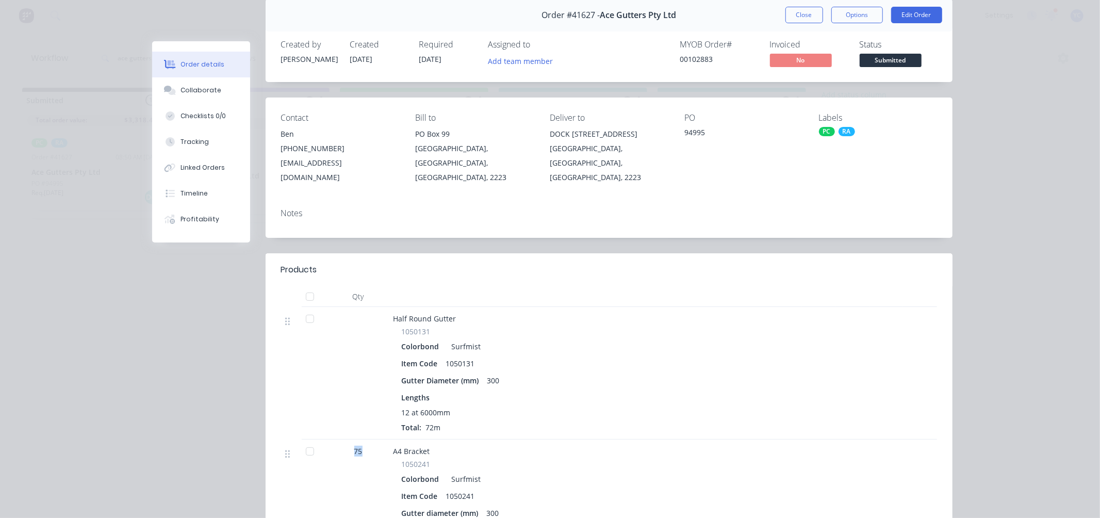
scroll to position [0, 0]
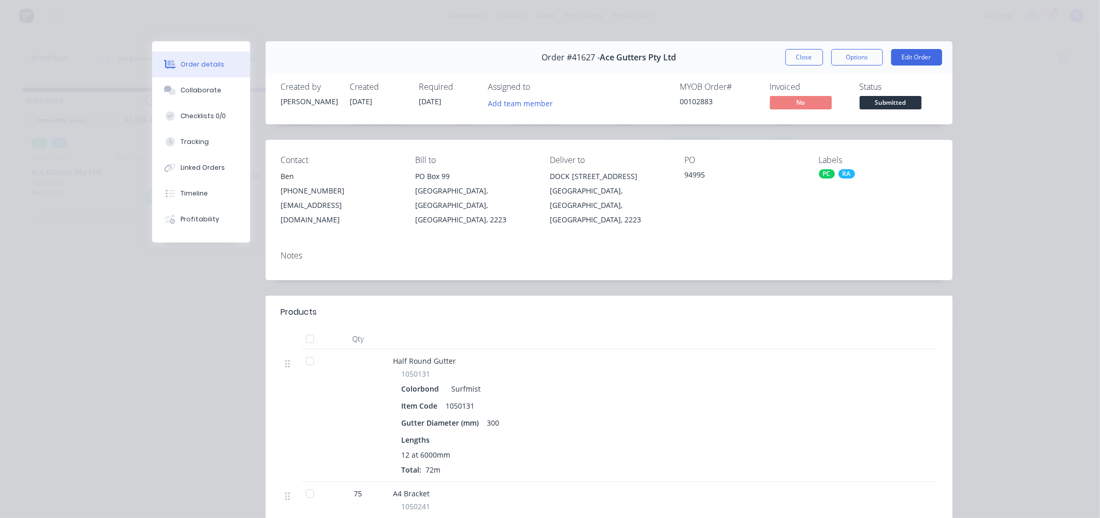
click at [379, 368] on div at bounding box center [359, 415] width 62 height 133
